Goal: Transaction & Acquisition: Subscribe to service/newsletter

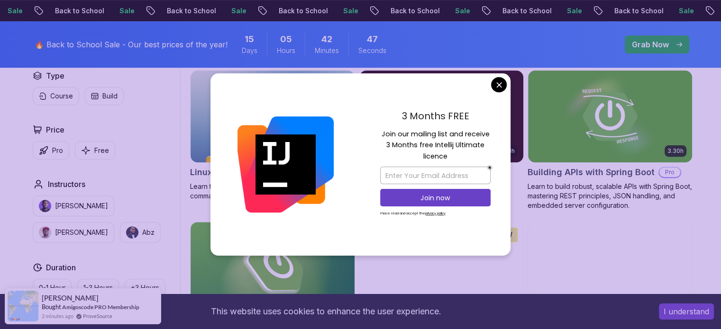
scroll to position [296, 0]
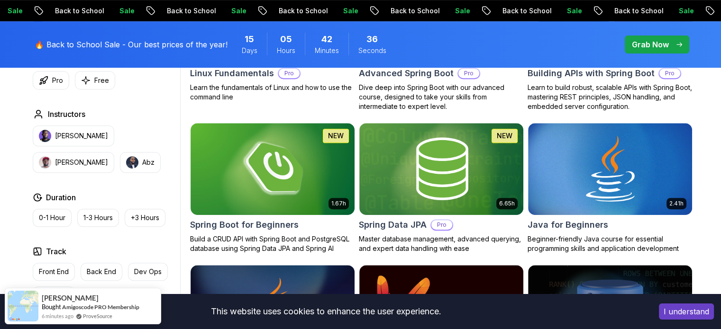
scroll to position [395, 0]
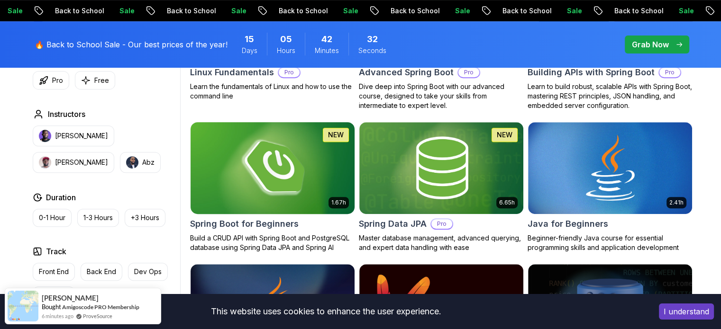
click at [291, 153] on img at bounding box center [272, 168] width 172 height 96
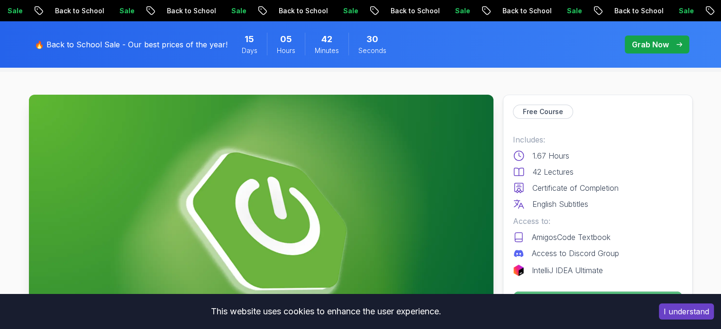
scroll to position [112, 0]
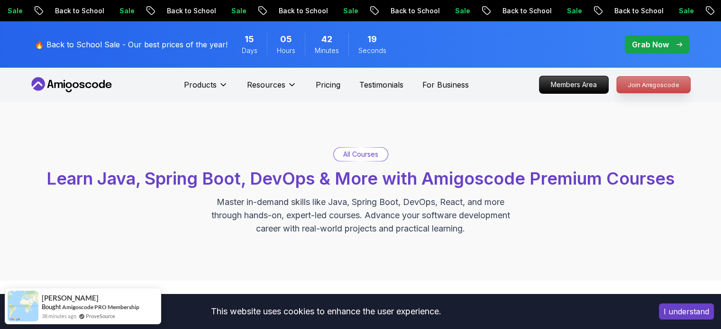
click at [630, 82] on p "Join Amigoscode" at bounding box center [653, 85] width 73 height 16
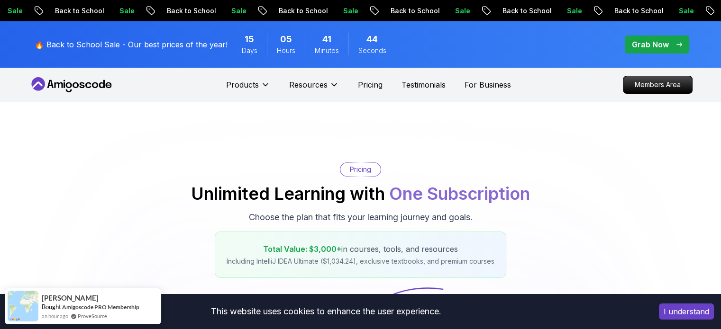
click at [645, 41] on p "Grab Now" at bounding box center [650, 44] width 37 height 11
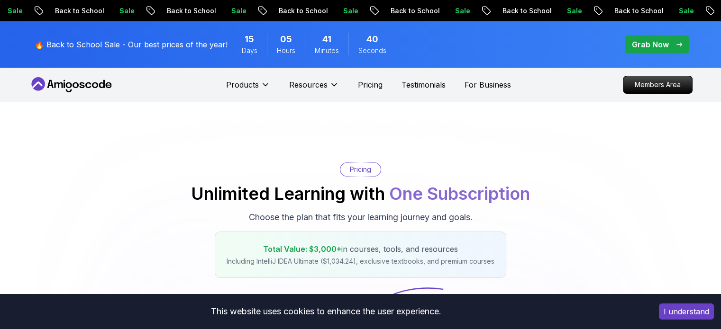
click at [645, 41] on p "Grab Now" at bounding box center [650, 44] width 37 height 11
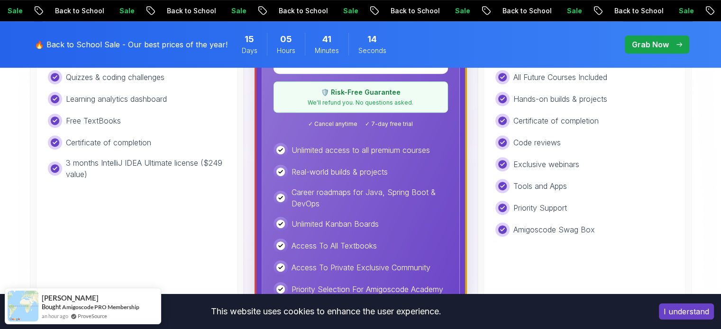
scroll to position [422, 0]
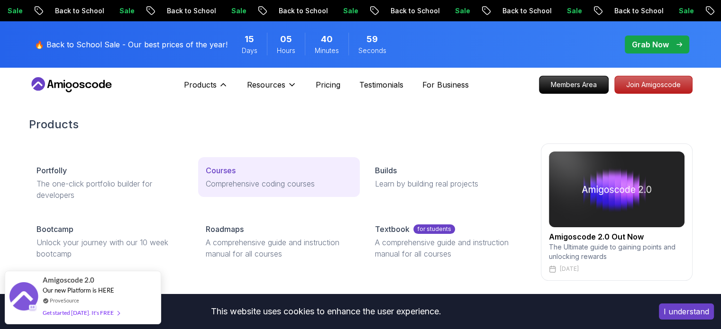
click at [286, 165] on div "Courses" at bounding box center [279, 170] width 146 height 11
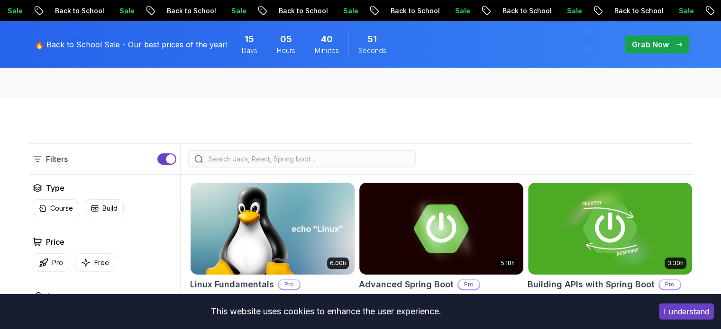
scroll to position [183, 0]
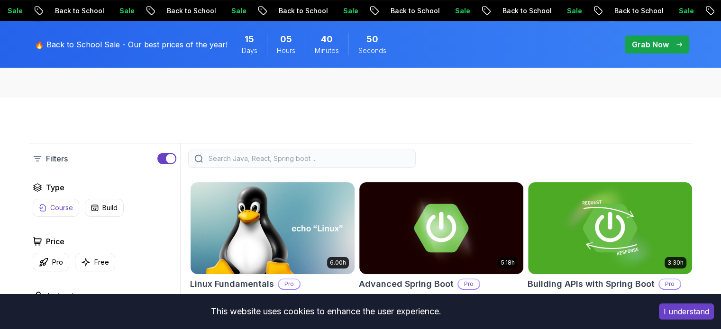
click at [57, 205] on p "Course" at bounding box center [61, 207] width 23 height 9
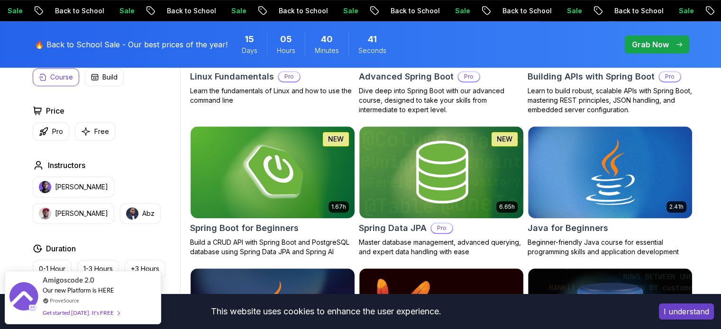
scroll to position [391, 0]
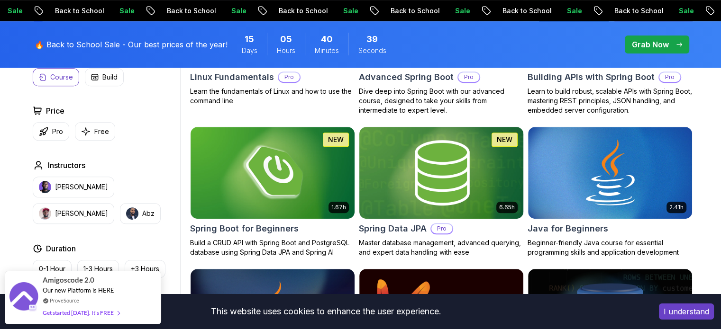
click at [442, 159] on img at bounding box center [441, 173] width 172 height 96
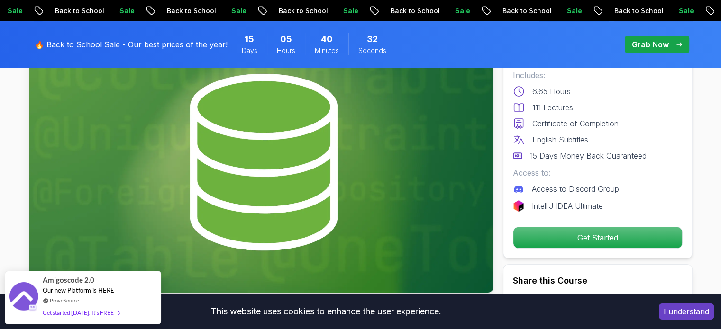
scroll to position [94, 0]
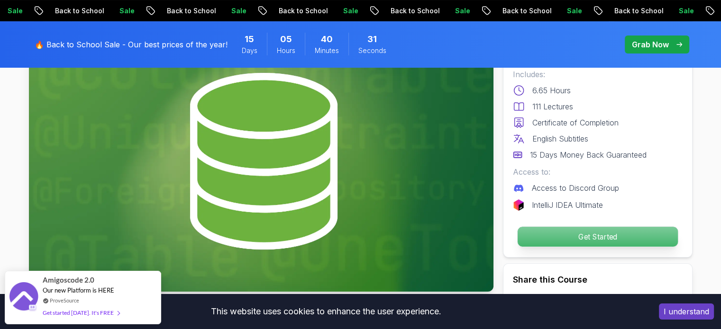
click at [548, 235] on p "Get Started" at bounding box center [597, 237] width 160 height 20
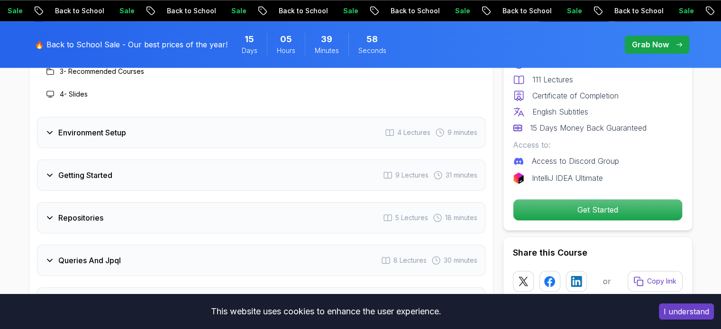
scroll to position [1312, 0]
